Goal: Task Accomplishment & Management: Use online tool/utility

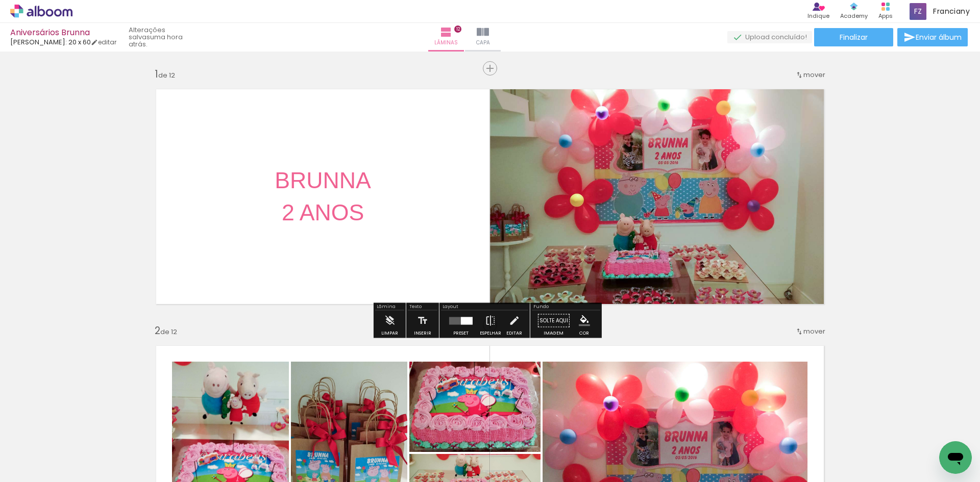
scroll to position [0, 1966]
